Goal: Information Seeking & Learning: Learn about a topic

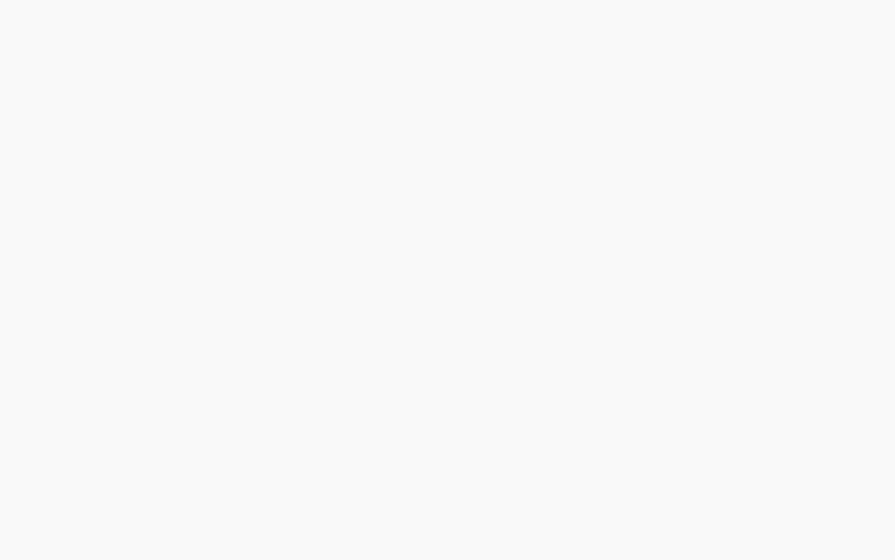
click at [390, 136] on body "Privacy Preference Center When you visit any website, it may store or retrieve …" at bounding box center [447, 280] width 895 height 560
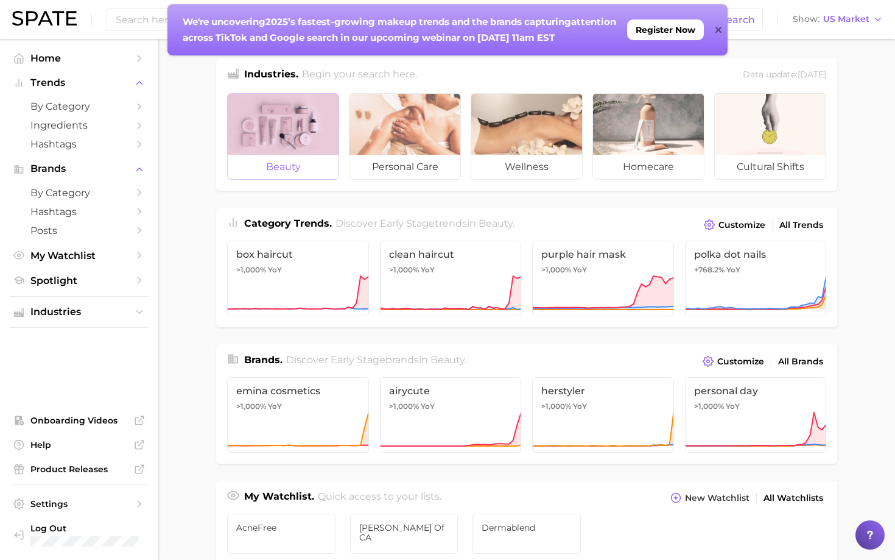
click at [259, 151] on div at bounding box center [283, 124] width 111 height 61
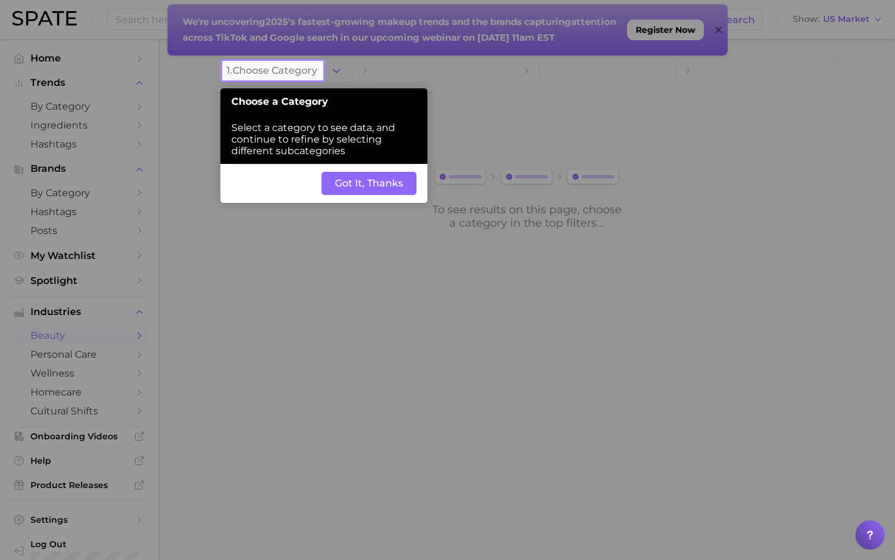
click at [363, 183] on button "Got It, Thanks" at bounding box center [368, 183] width 95 height 23
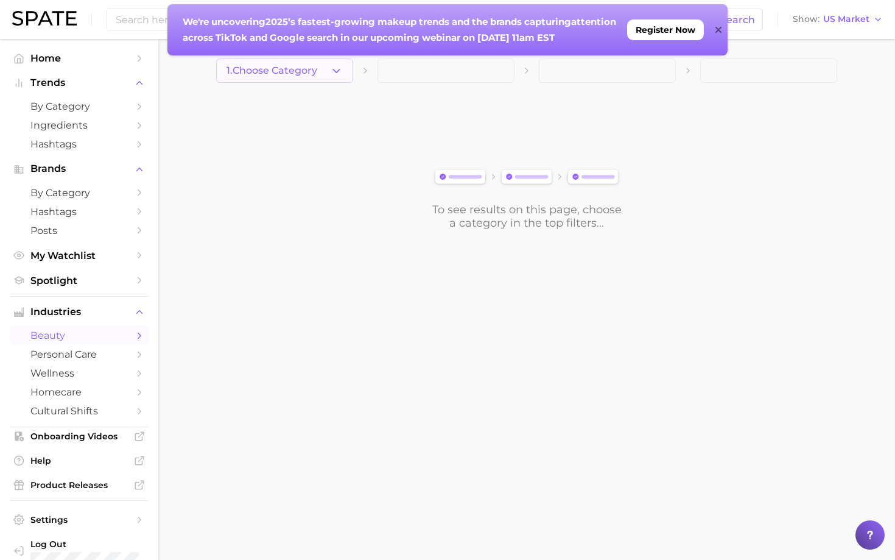
click at [335, 68] on icon "button" at bounding box center [336, 71] width 13 height 13
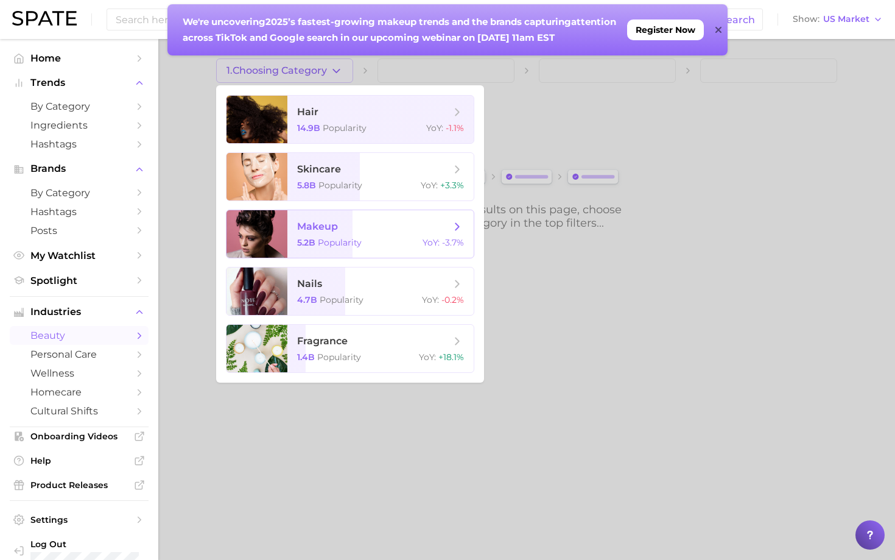
click at [385, 237] on div "5.2b Popularity YoY : -3.7%" at bounding box center [380, 242] width 167 height 11
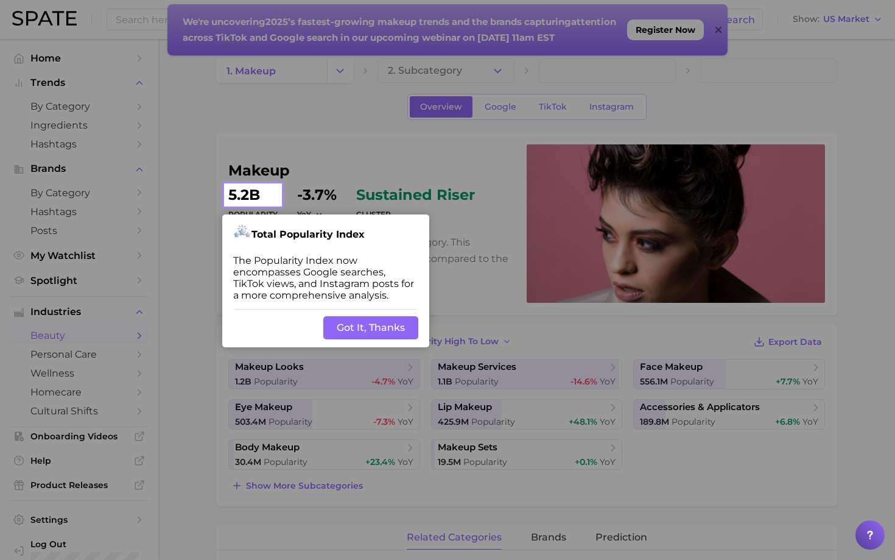
click at [387, 328] on button "Got It, Thanks" at bounding box center [370, 327] width 95 height 23
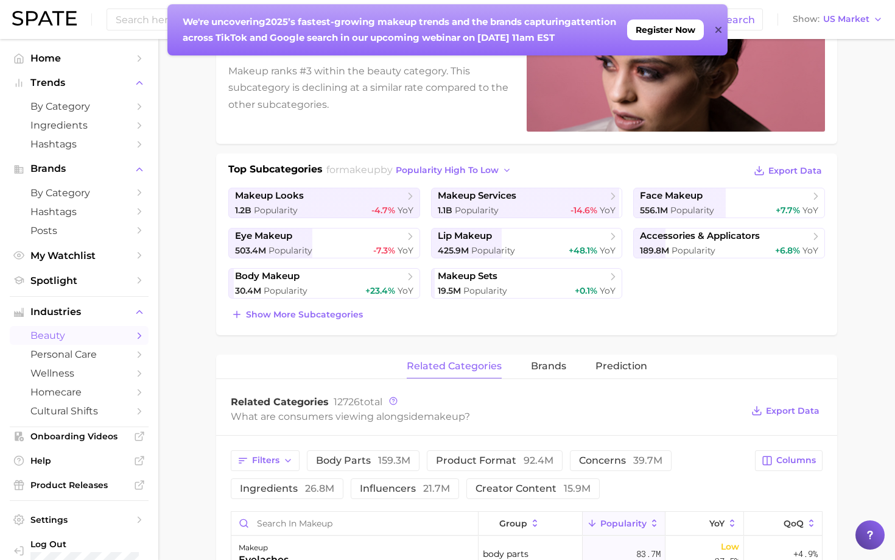
scroll to position [174, 0]
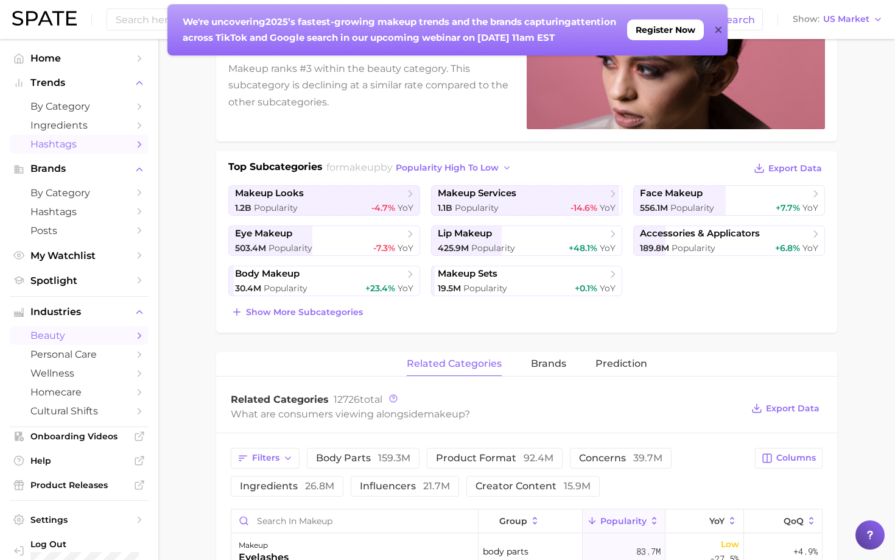
click at [72, 147] on span "Hashtags" at bounding box center [78, 144] width 97 height 12
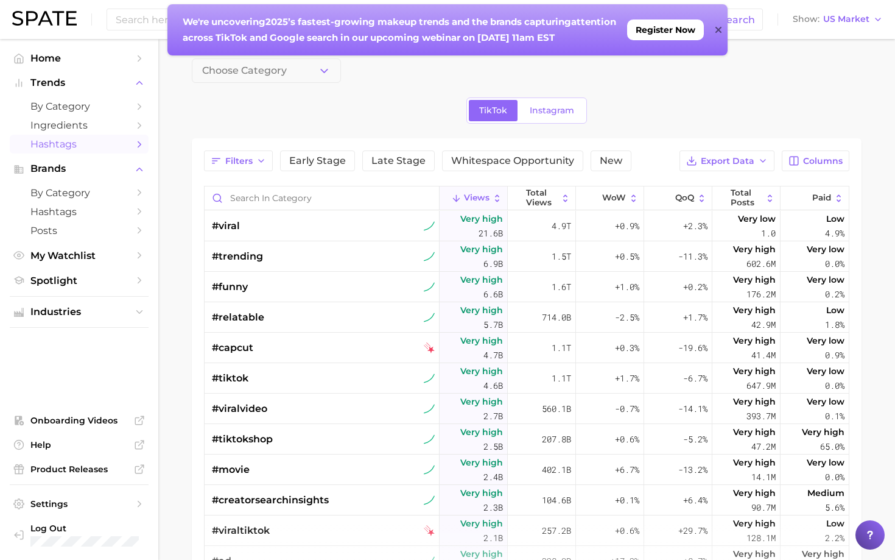
click at [245, 85] on div "Choose Category TikTok Instagram Filters Early Stage Late Stage Whitespace Oppo…" at bounding box center [527, 415] width 670 height 714
click at [242, 68] on span "Choose Category" at bounding box center [244, 70] width 85 height 11
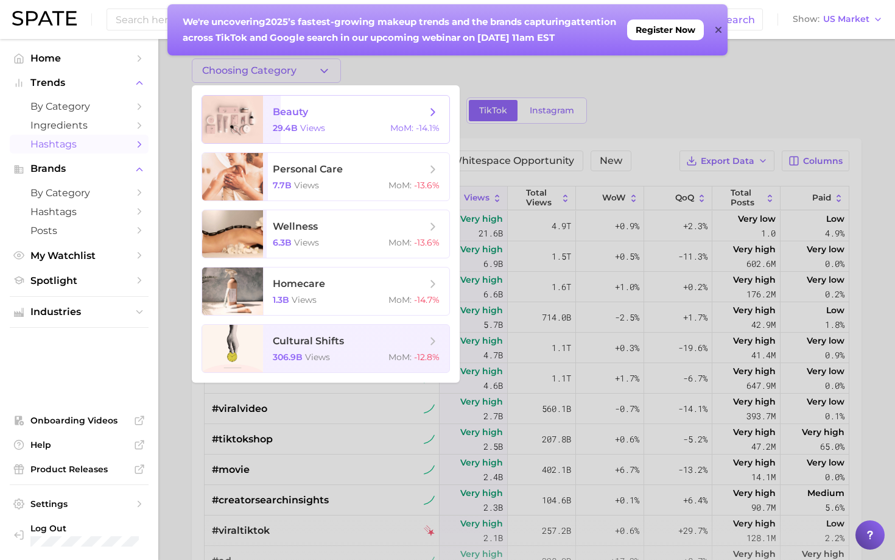
click at [299, 138] on span "beauty 29.4b views MoM : -14.1%" at bounding box center [356, 119] width 186 height 47
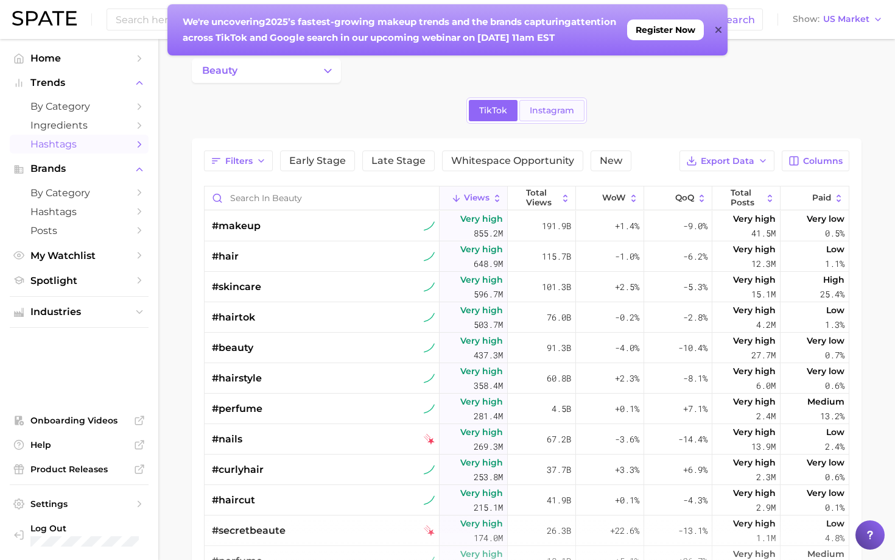
click at [533, 116] on link "Instagram" at bounding box center [551, 110] width 65 height 21
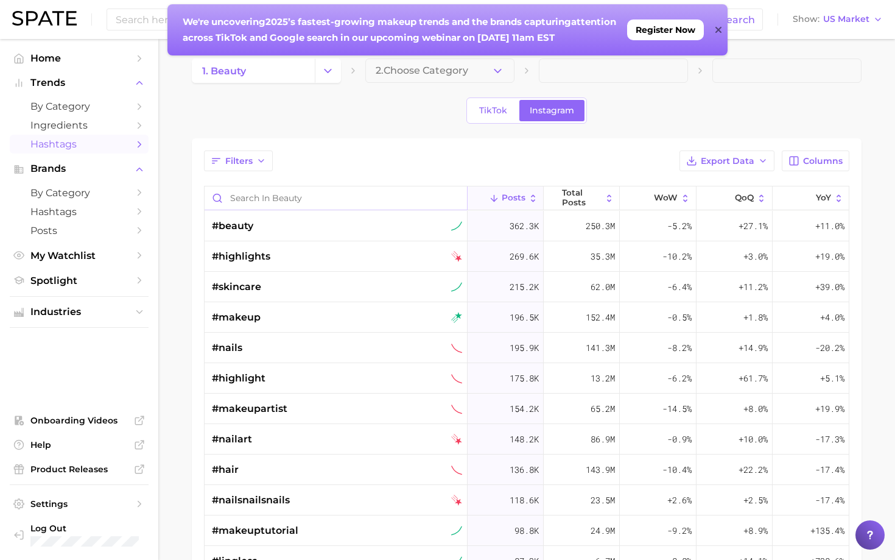
click at [289, 200] on input "Search in beauty" at bounding box center [336, 197] width 262 height 23
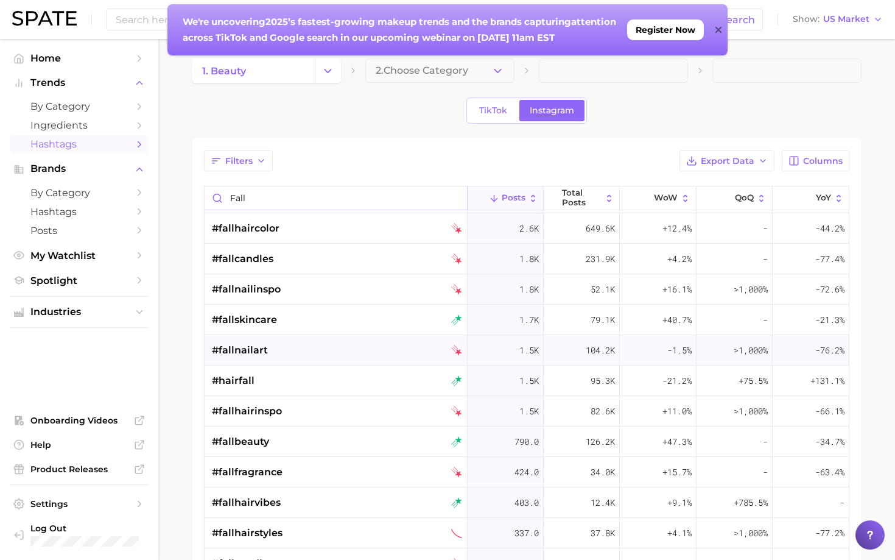
scroll to position [91, 0]
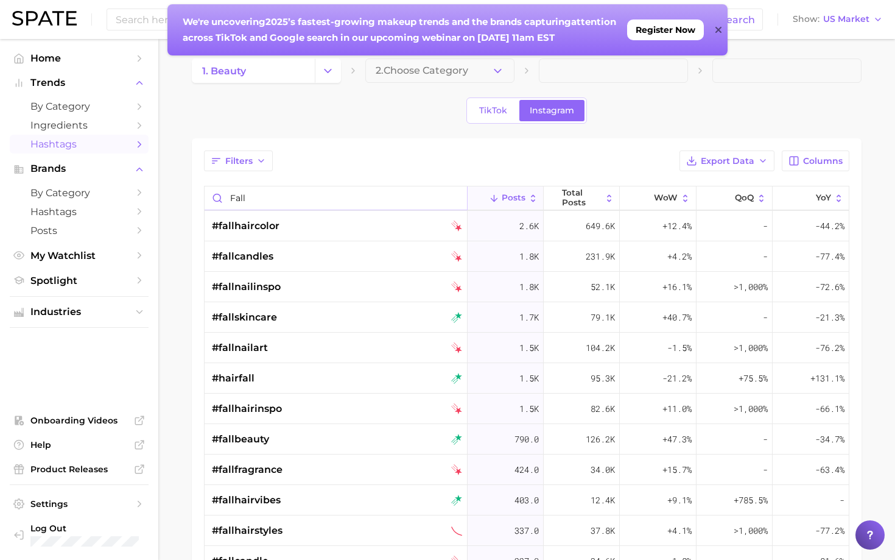
type input "fall"
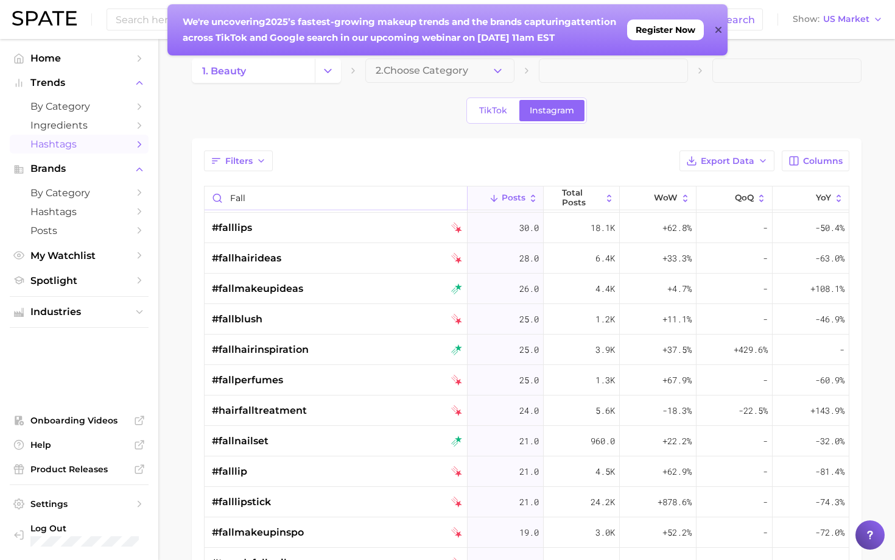
scroll to position [1288, 0]
